Goal: Information Seeking & Learning: Understand process/instructions

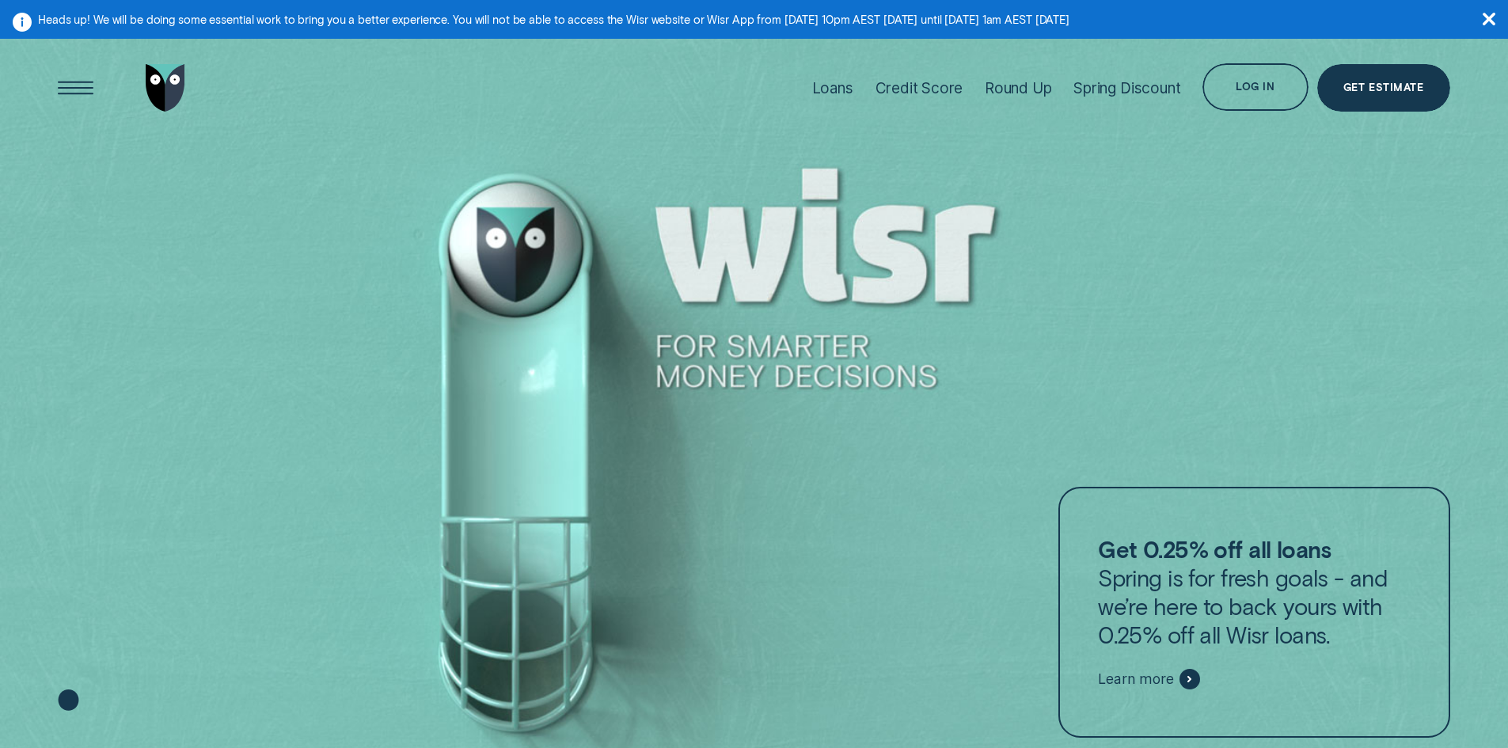
drag, startPoint x: 511, startPoint y: 244, endPoint x: 496, endPoint y: 435, distance: 192.2
click at [496, 435] on div at bounding box center [754, 413] width 1508 height 749
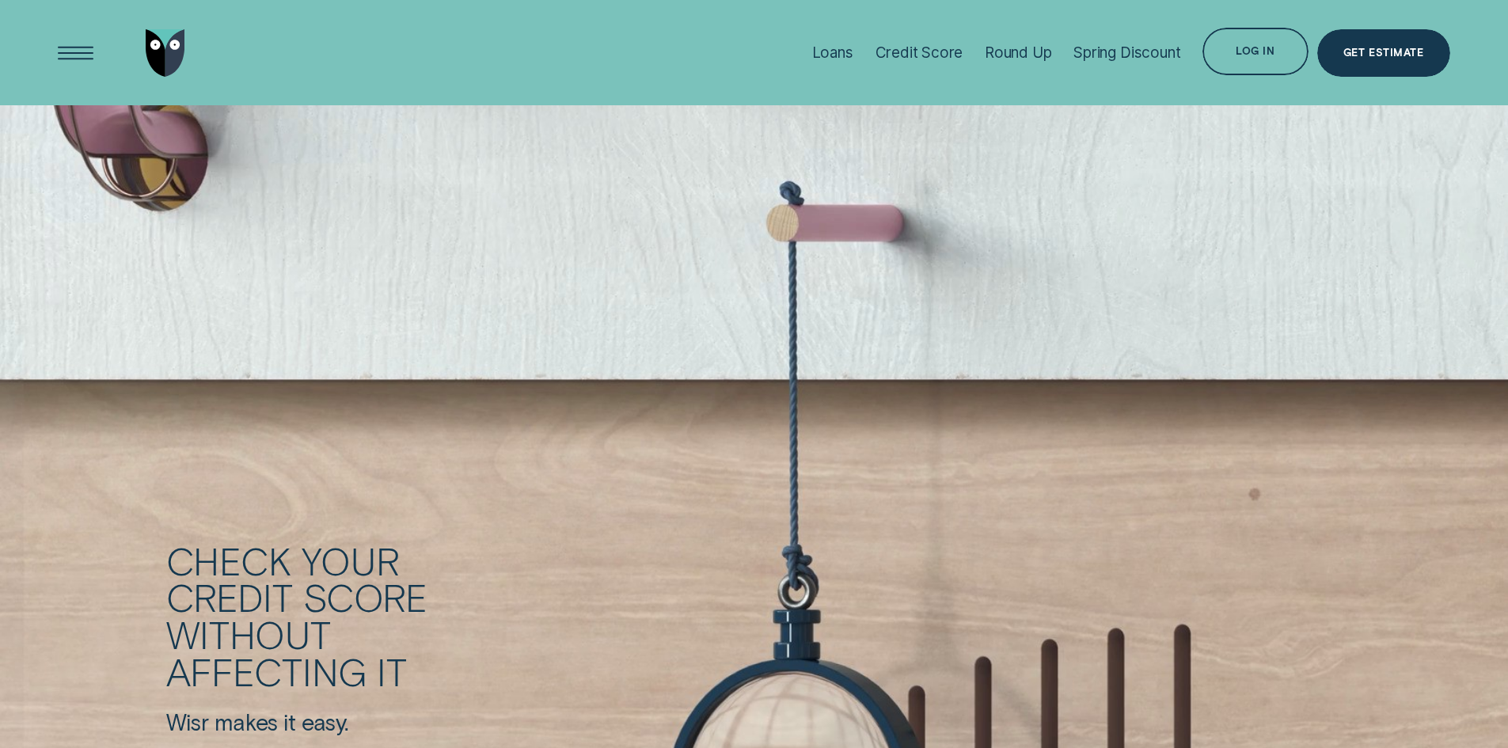
scroll to position [2216, 0]
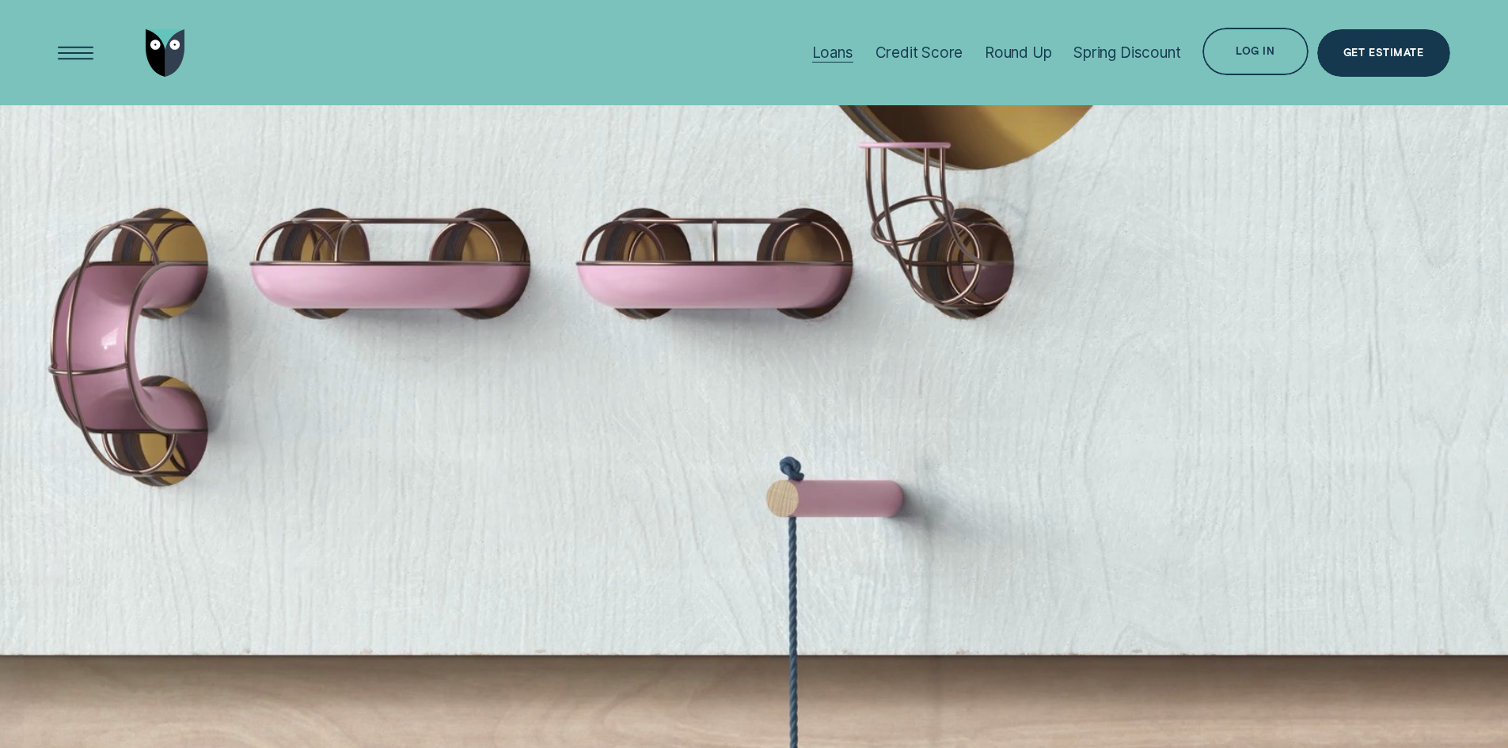
drag, startPoint x: 827, startPoint y: 47, endPoint x: 818, endPoint y: 83, distance: 36.9
click at [827, 47] on div "Loans" at bounding box center [832, 53] width 41 height 18
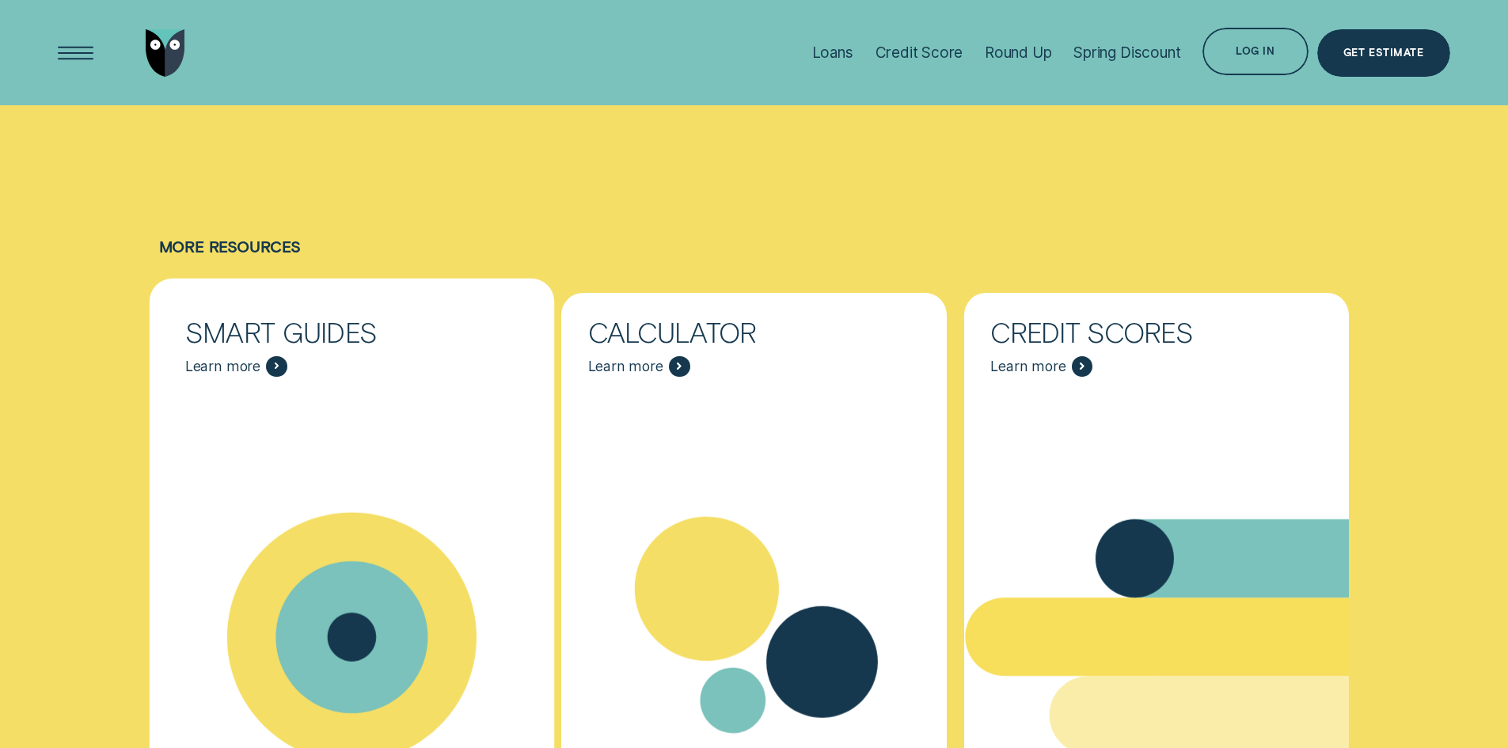
scroll to position [6491, 0]
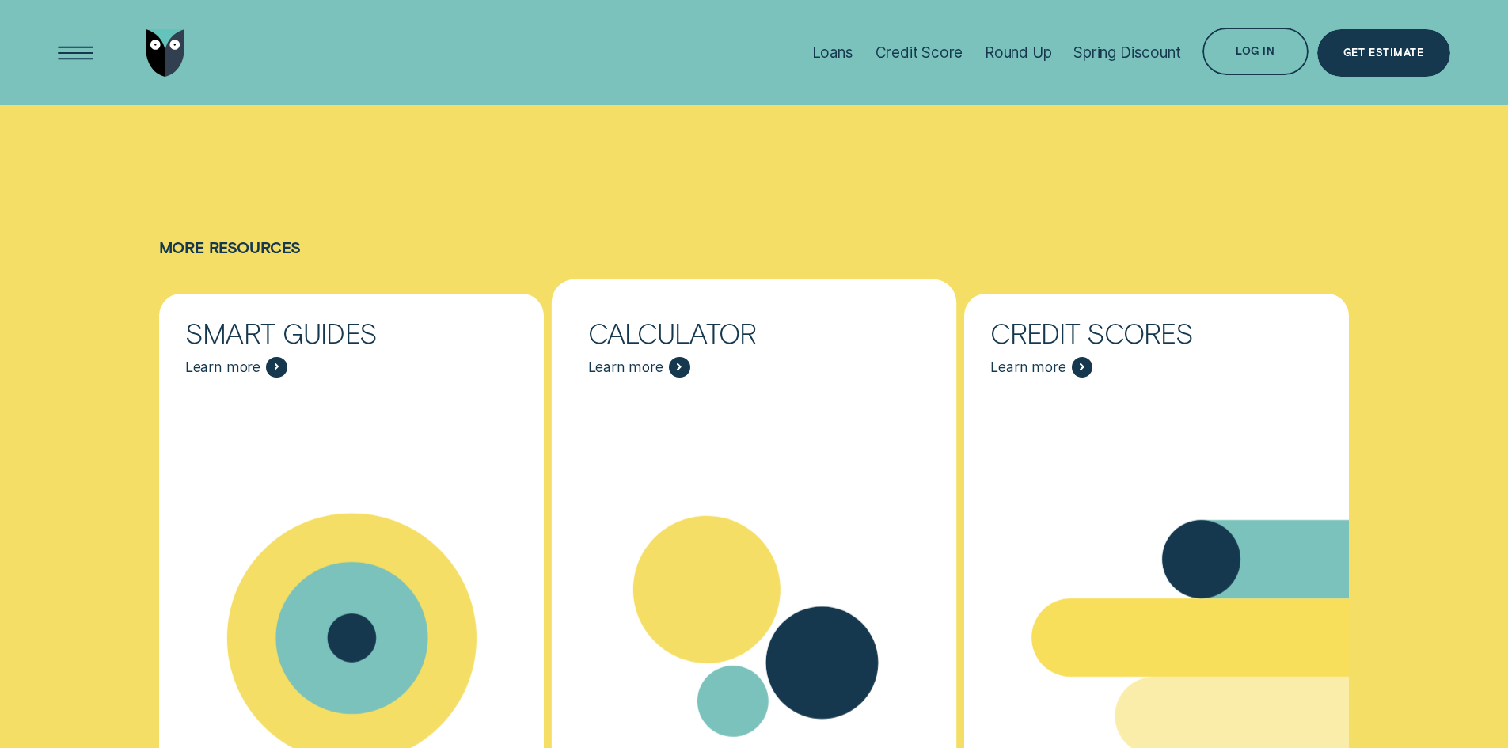
click at [748, 483] on icon "Calculator - Learn more" at bounding box center [754, 637] width 405 height 309
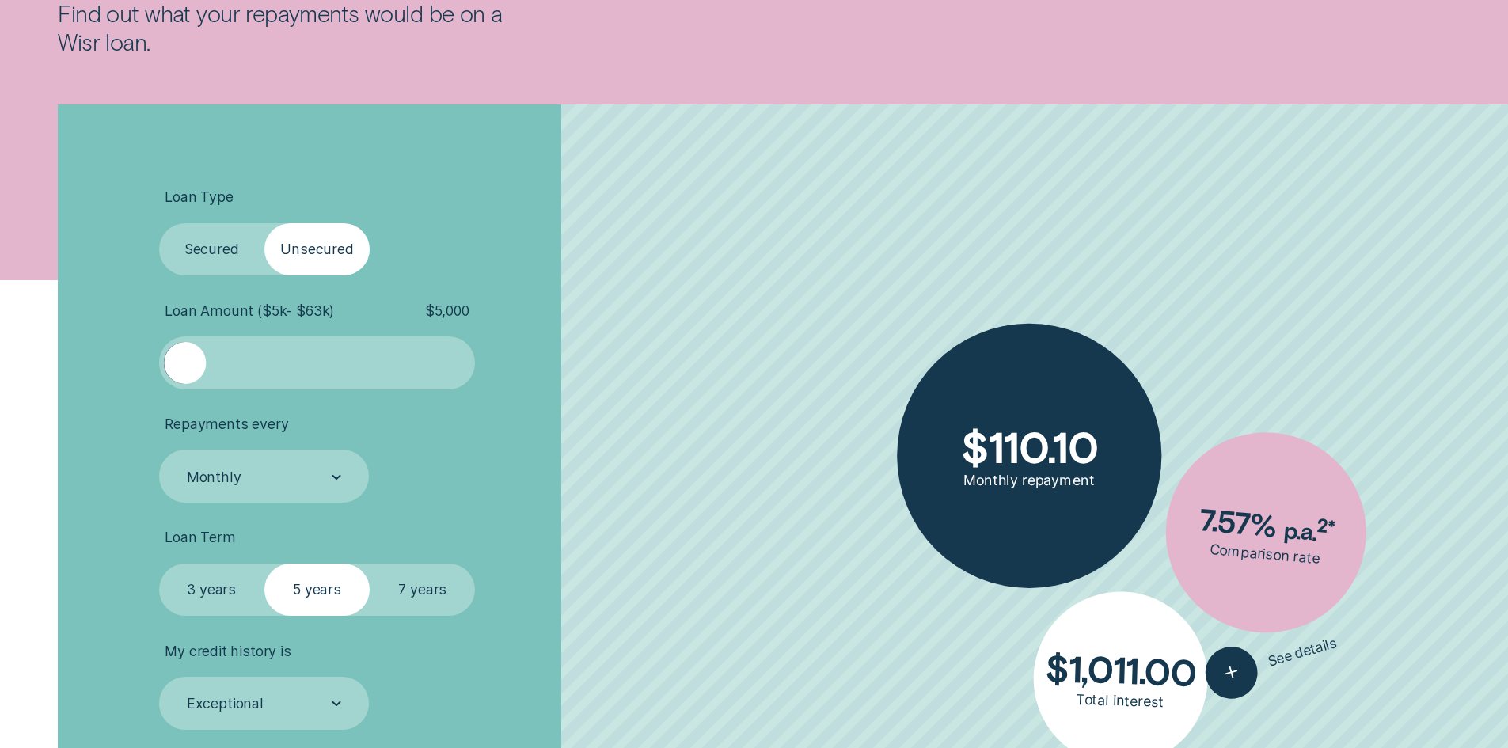
scroll to position [475, 0]
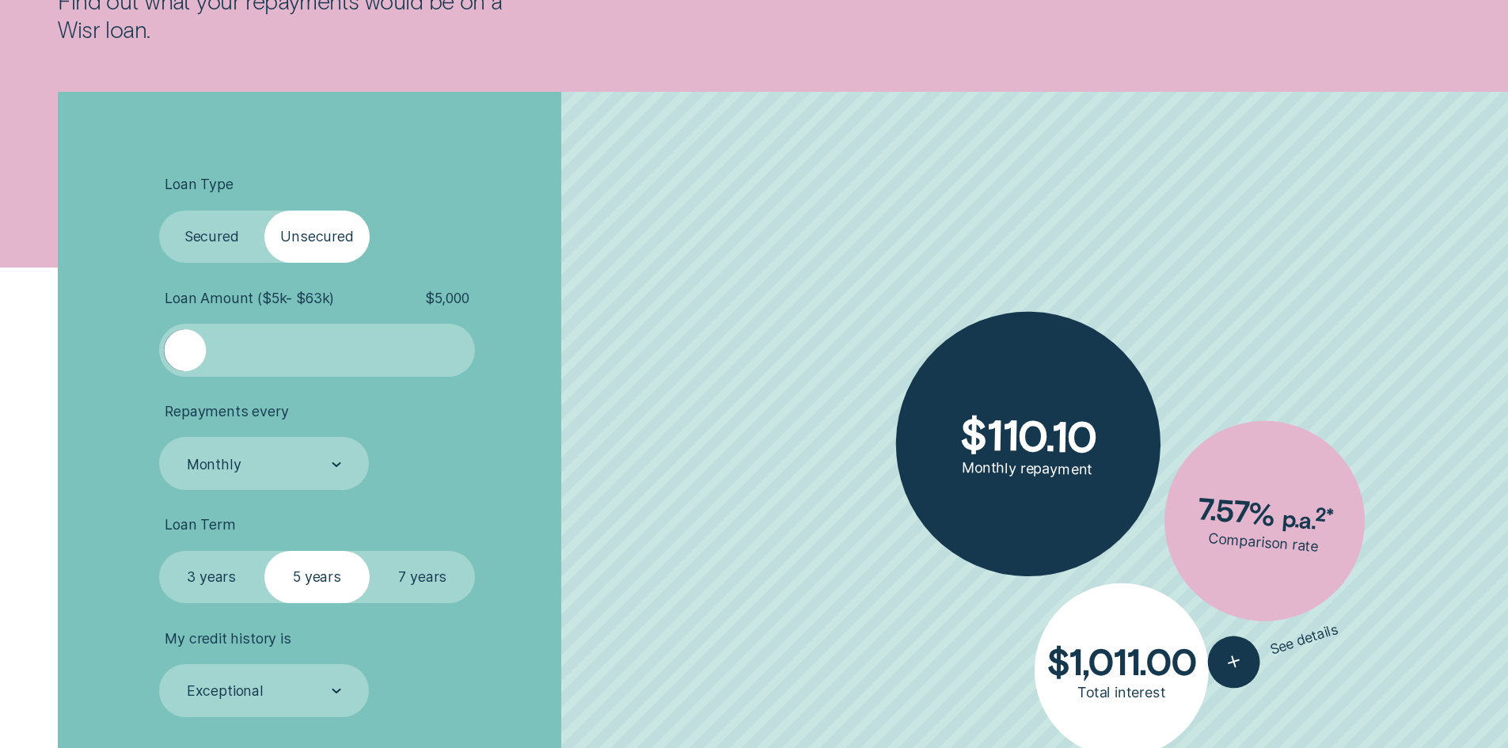
click at [310, 336] on div at bounding box center [317, 350] width 264 height 42
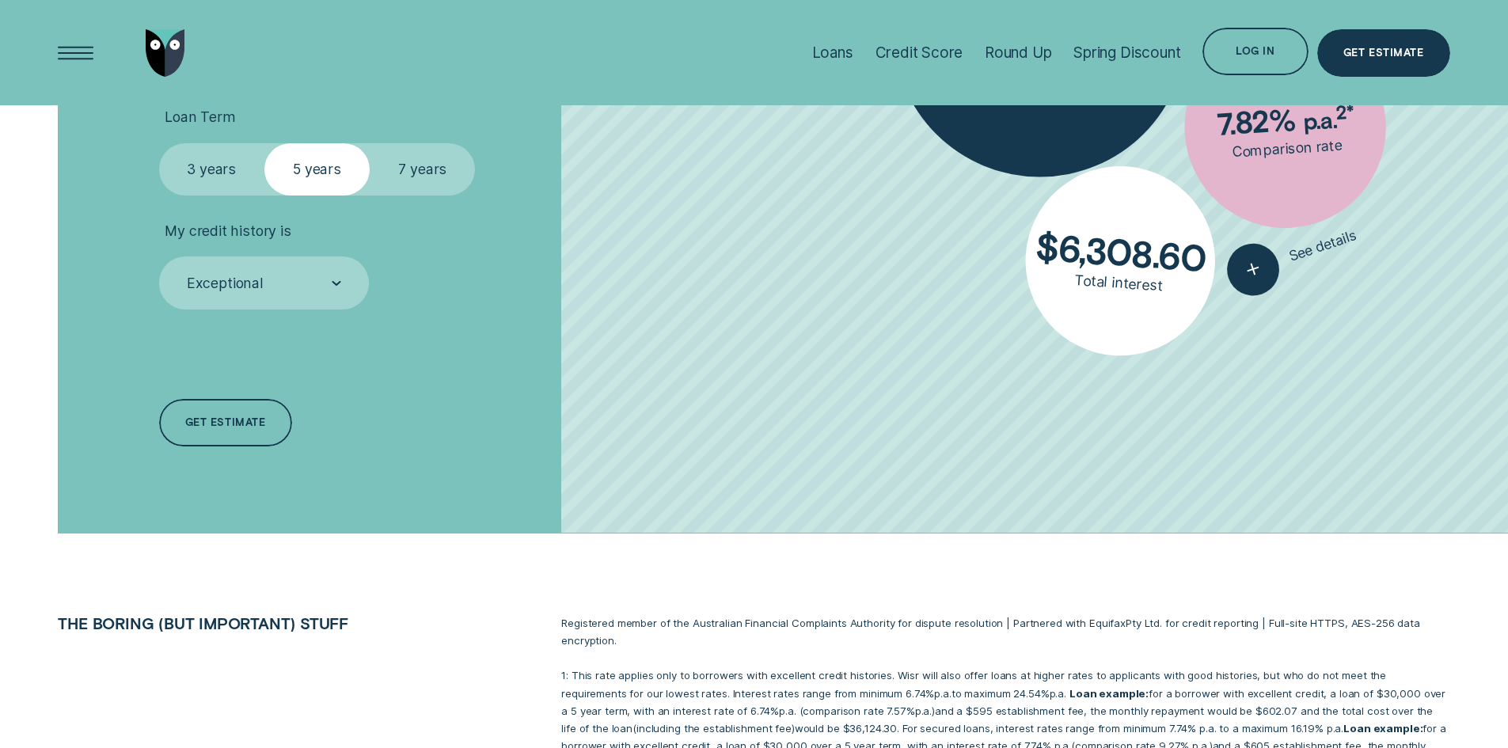
scroll to position [712, 0]
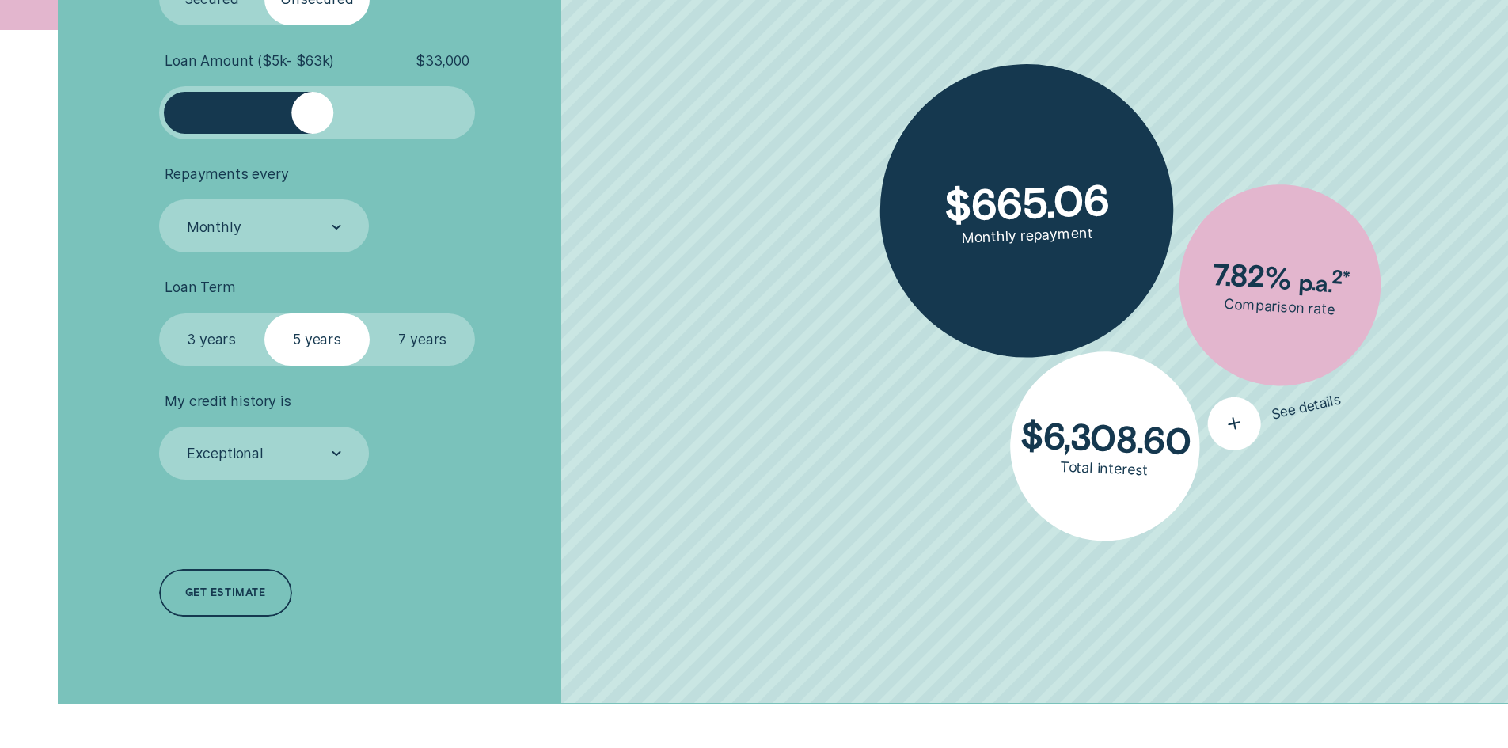
click at [1207, 415] on div "button" at bounding box center [1233, 423] width 63 height 63
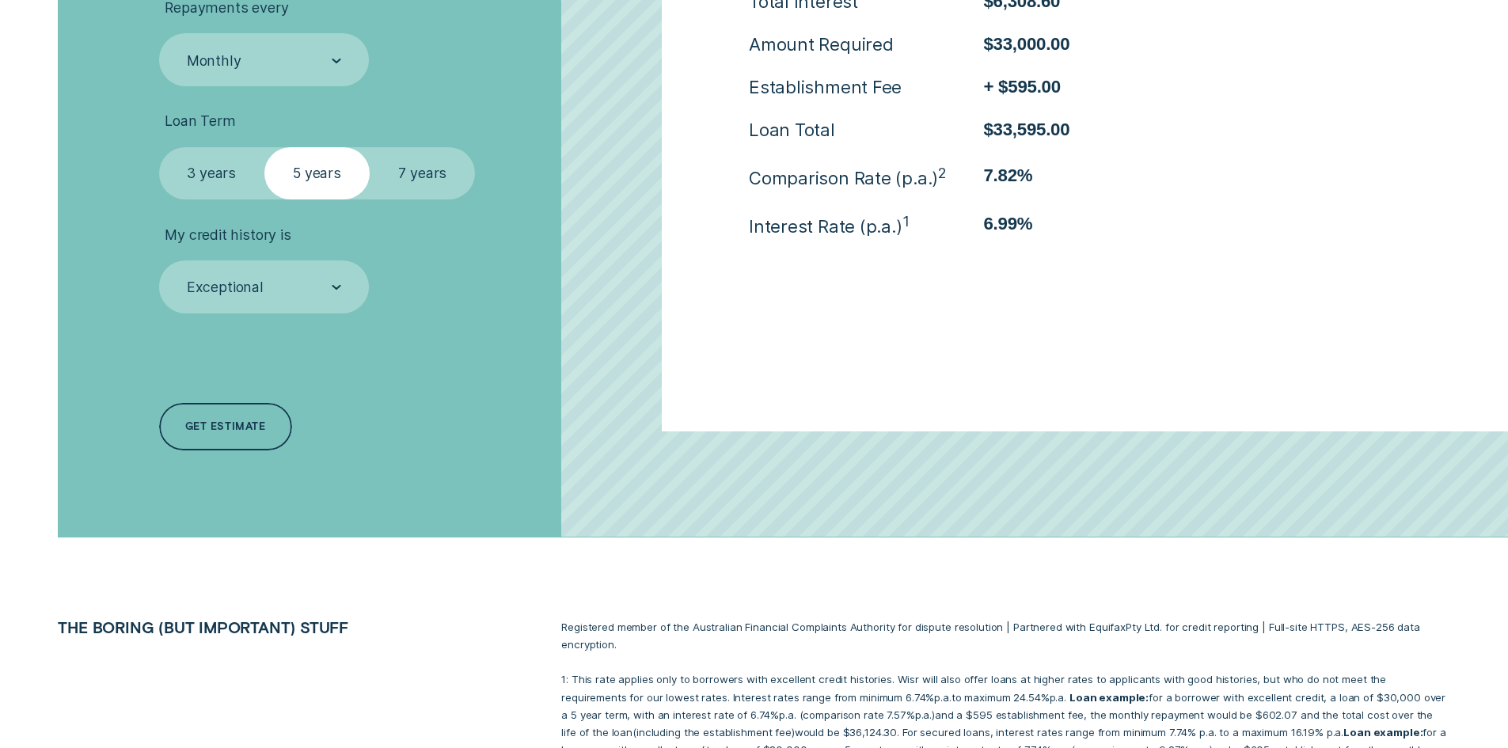
scroll to position [633, 0]
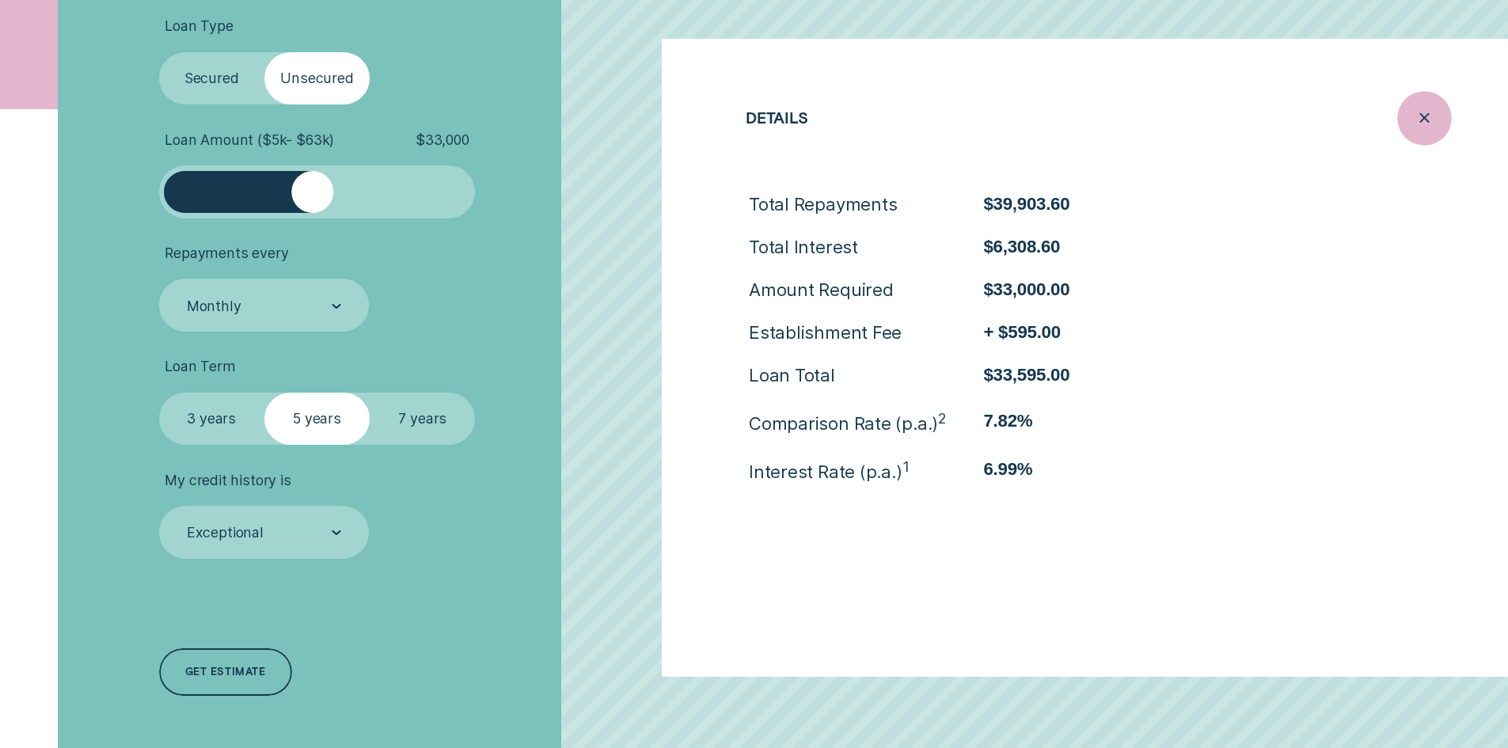
click at [1440, 121] on div "Close loan details" at bounding box center [1424, 118] width 54 height 54
